Goal: Task Accomplishment & Management: Use online tool/utility

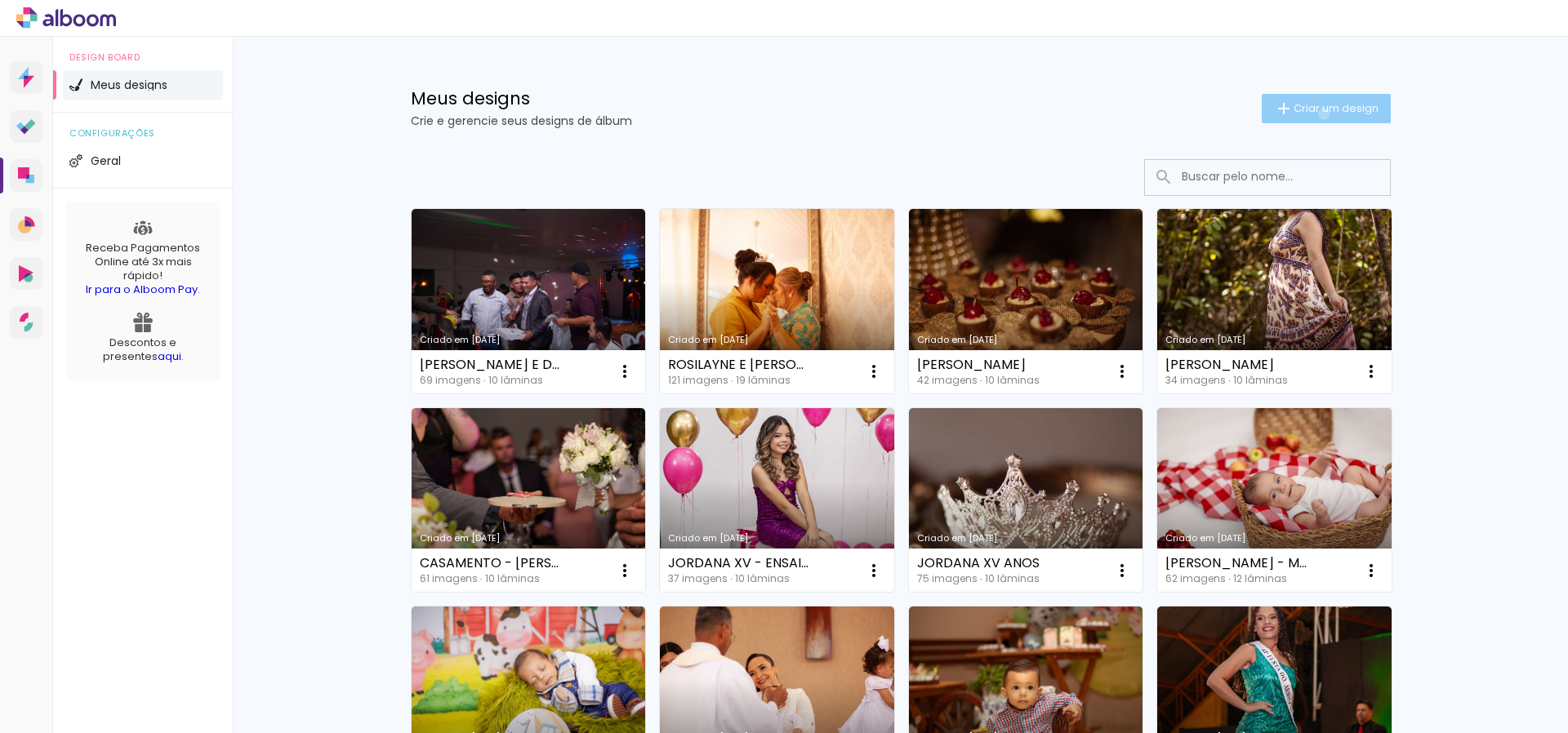
click at [1321, 113] on span "Criar um design" at bounding box center [1337, 108] width 85 height 11
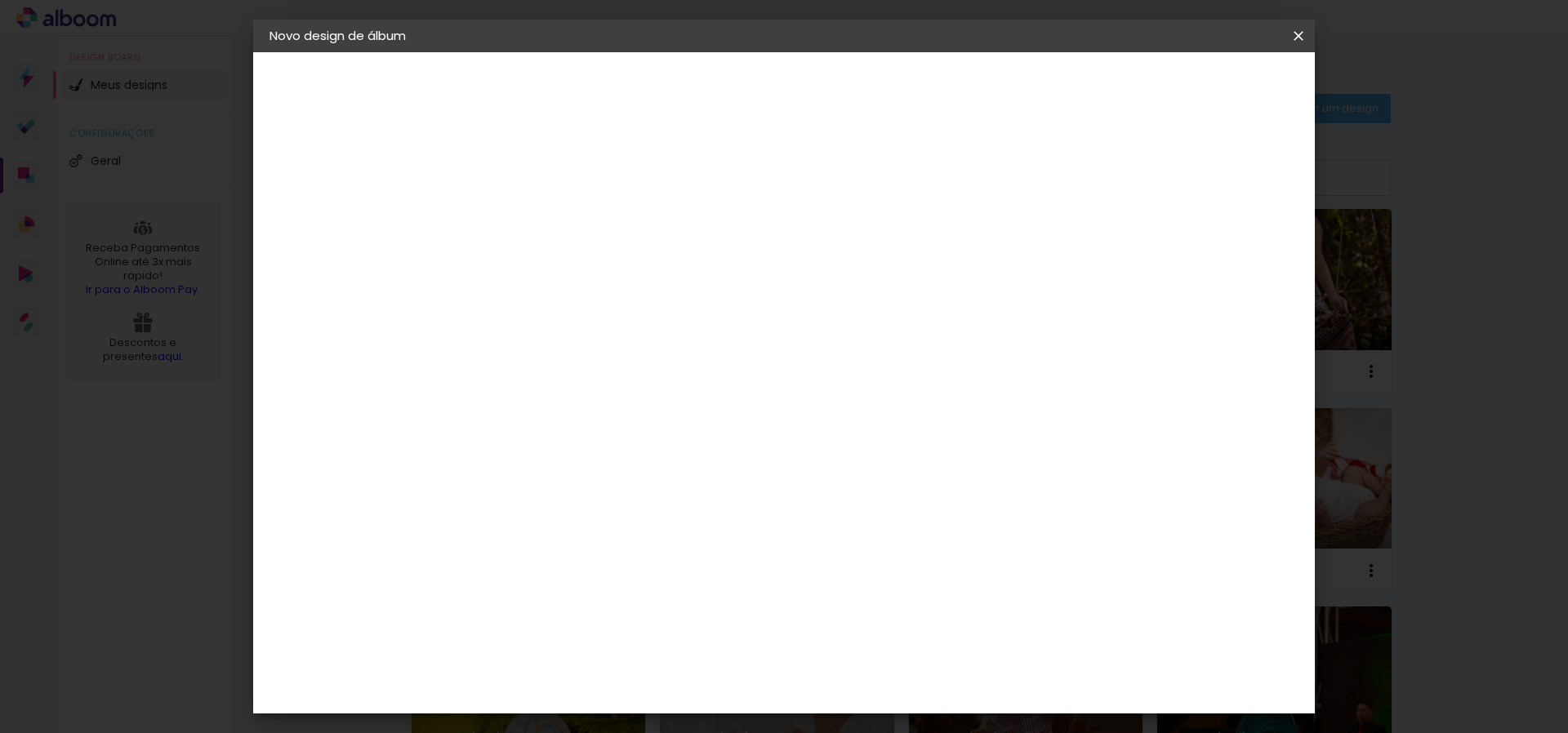
click at [537, 228] on input at bounding box center [537, 219] width 0 height 26
type input "ROSILAYNE E DIEGO - ENSAIO"
type paper-input "ROSILAYNE E DIEGO - ENSAIO"
click at [0, 0] on slot "Avançar" at bounding box center [0, 0] width 0 height 0
click at [661, 311] on input at bounding box center [579, 310] width 165 height 21
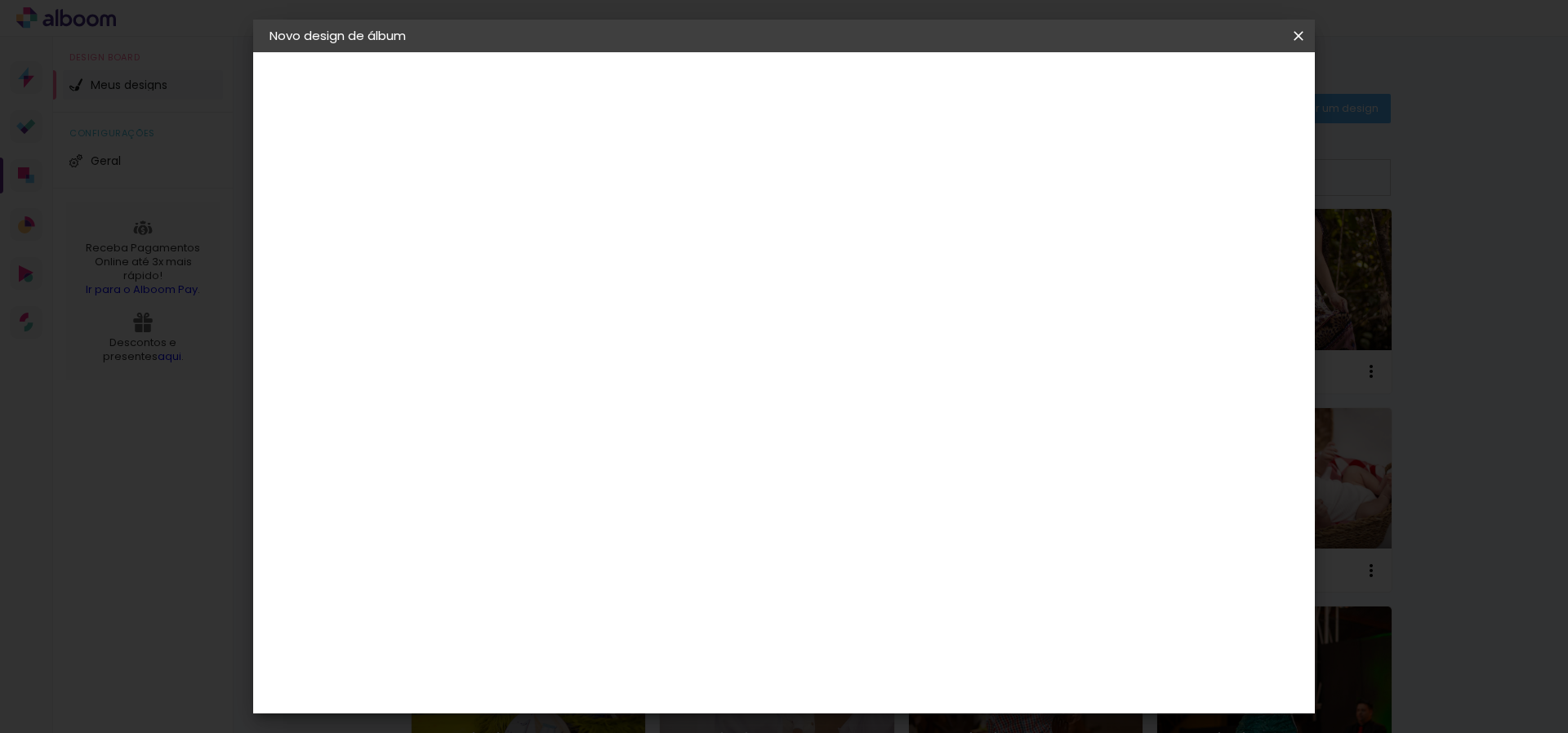
type input "FOTO 15"
type paper-input "FOTO 15"
click at [634, 381] on paper-item "Foto 15" at bounding box center [562, 372] width 144 height 43
click at [0, 0] on slot "Avançar" at bounding box center [0, 0] width 0 height 0
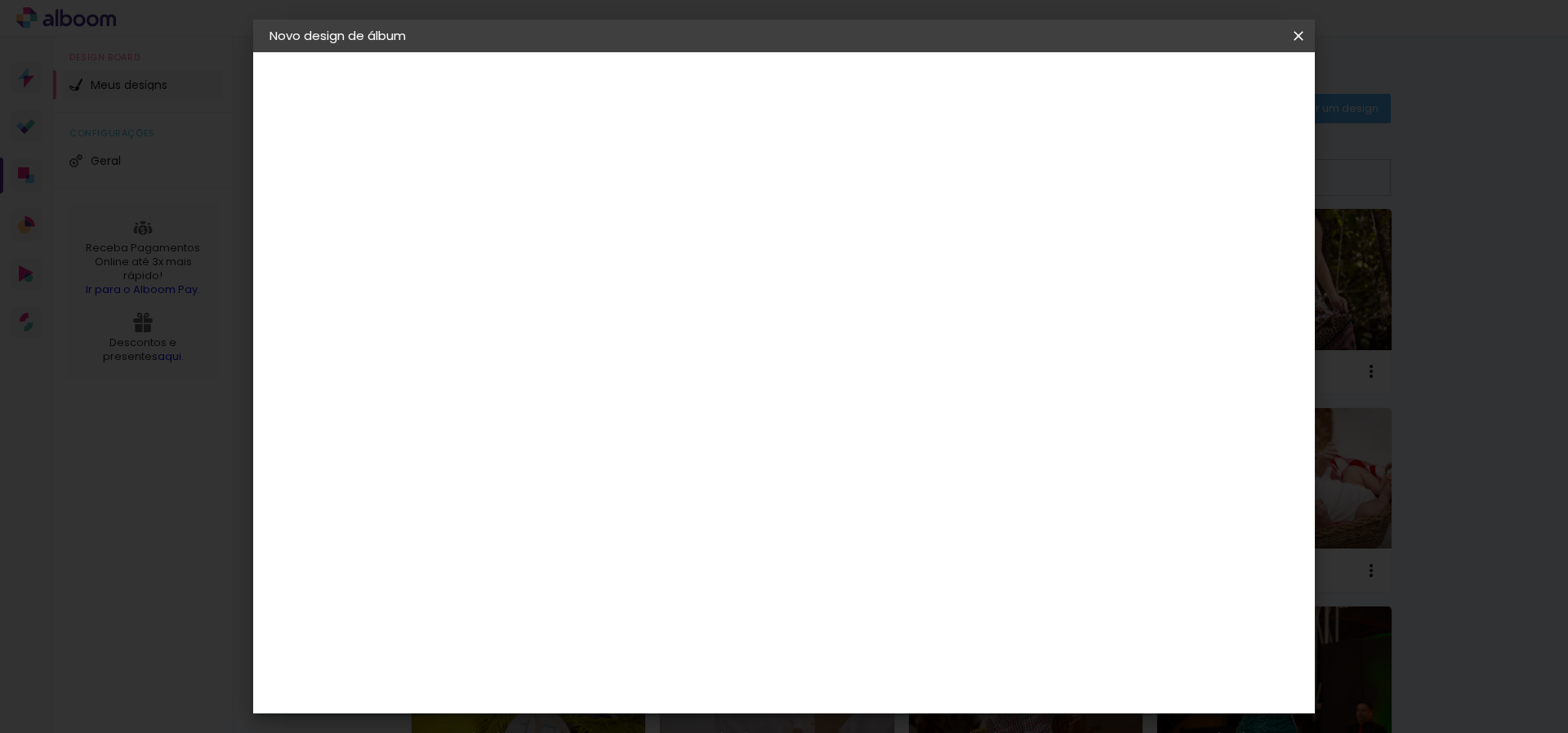
click at [828, 71] on header "Modelo Escolha o modelo do álbum. Voltar Avançar" at bounding box center [646, 101] width 362 height 97
click at [0, 0] on slot "Avançar" at bounding box center [0, 0] width 0 height 0
click at [1209, 92] on span "Iniciar design" at bounding box center [1171, 86] width 74 height 12
